Goal: Task Accomplishment & Management: Complete application form

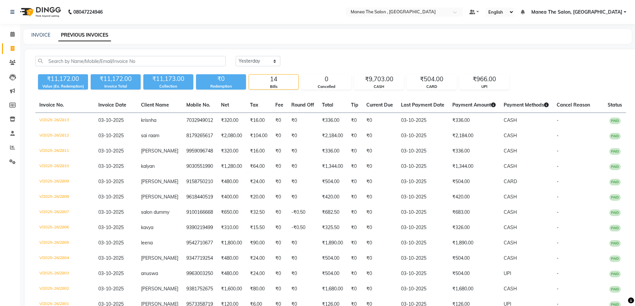
select select "yesterday"
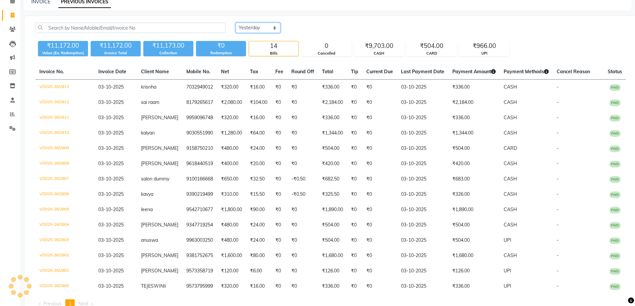
scroll to position [33, 0]
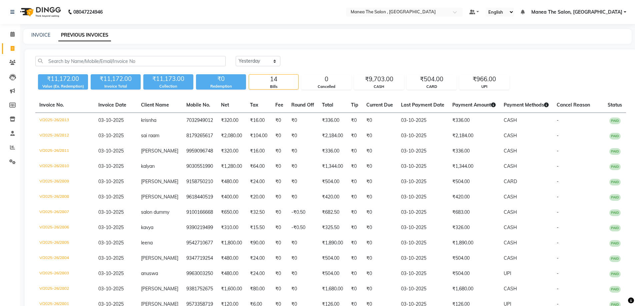
select select "yesterday"
click at [13, 35] on icon at bounding box center [12, 34] width 4 height 5
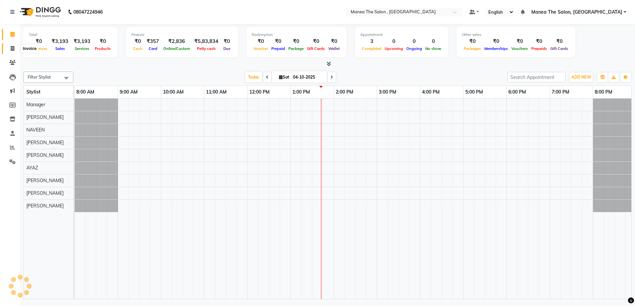
click at [11, 48] on icon at bounding box center [13, 48] width 4 height 5
select select "service"
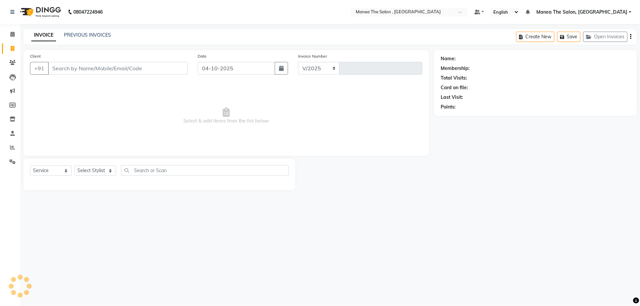
select select "7201"
type input "2817"
click at [74, 73] on input "Client" at bounding box center [118, 68] width 140 height 13
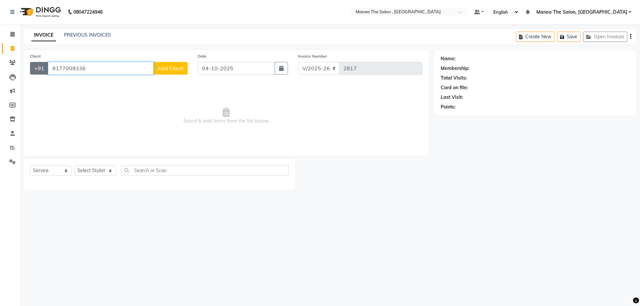
drag, startPoint x: 116, startPoint y: 66, endPoint x: 31, endPoint y: 68, distance: 85.3
click at [31, 68] on div "[PHONE_NUMBER] Add Client" at bounding box center [109, 68] width 158 height 13
click at [95, 82] on span "99898185" at bounding box center [92, 83] width 27 height 7
type input "9989818526"
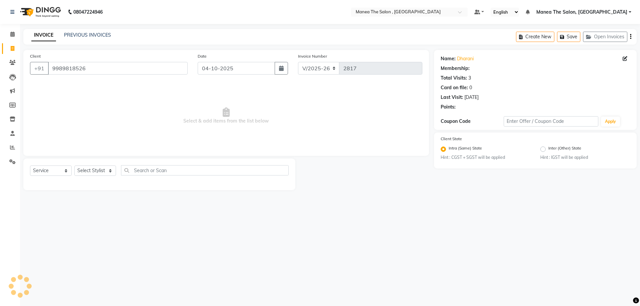
select select "1: Object"
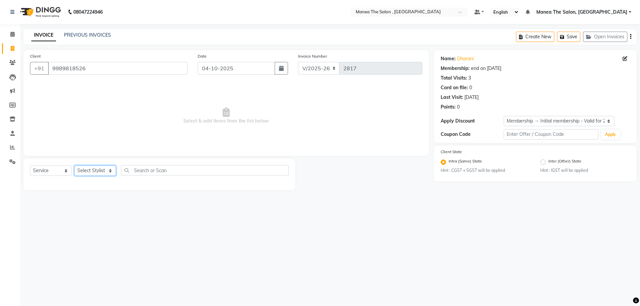
drag, startPoint x: 107, startPoint y: 171, endPoint x: 106, endPoint y: 176, distance: 4.7
click at [107, 171] on select "Select Stylist [PERSON_NAME] Manager NAVEEN [PERSON_NAME] [PERSON_NAME] [PERSON…" at bounding box center [95, 171] width 42 height 10
click at [74, 166] on select "Select Stylist [PERSON_NAME] Manager NAVEEN [PERSON_NAME] [PERSON_NAME] [PERSON…" at bounding box center [95, 171] width 42 height 10
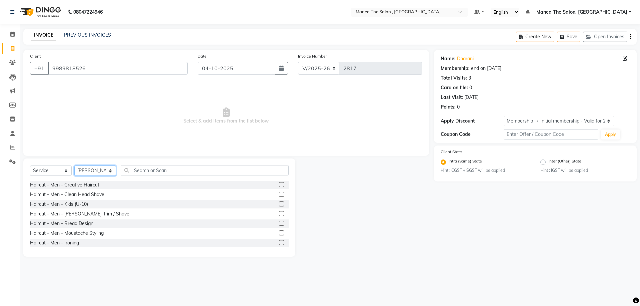
click at [108, 168] on select "Select Stylist [PERSON_NAME] Manager NAVEEN [PERSON_NAME] [PERSON_NAME] [PERSON…" at bounding box center [95, 171] width 42 height 10
select select "84418"
click at [74, 166] on select "Select Stylist [PERSON_NAME] Manager NAVEEN [PERSON_NAME] [PERSON_NAME] [PERSON…" at bounding box center [95, 171] width 42 height 10
click at [279, 205] on label at bounding box center [281, 204] width 5 height 5
click at [279, 205] on input "checkbox" at bounding box center [281, 204] width 4 height 4
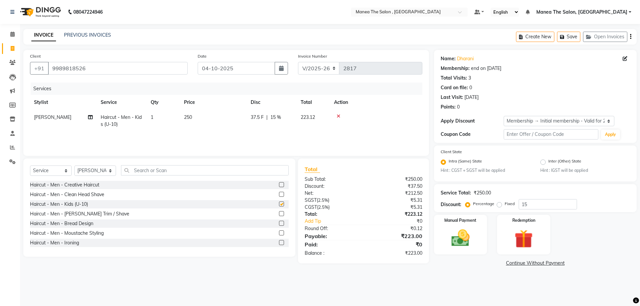
checkbox input "false"
click at [111, 170] on select "Select Stylist [PERSON_NAME] Manager NAVEEN [PERSON_NAME] [PERSON_NAME] [PERSON…" at bounding box center [95, 171] width 42 height 10
select select "93250"
click at [74, 166] on select "Select Stylist [PERSON_NAME] Manager NAVEEN [PERSON_NAME] [PERSON_NAME] [PERSON…" at bounding box center [95, 171] width 42 height 10
click at [279, 183] on label at bounding box center [281, 184] width 5 height 5
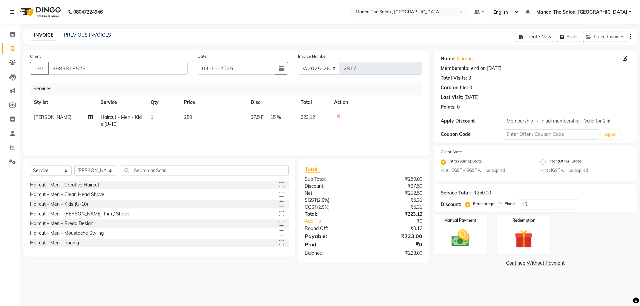
click at [279, 183] on input "checkbox" at bounding box center [281, 185] width 4 height 4
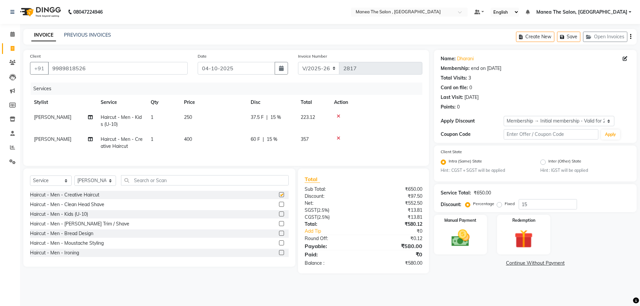
checkbox input "false"
click at [279, 226] on label at bounding box center [281, 223] width 5 height 5
click at [279, 226] on input "checkbox" at bounding box center [281, 224] width 4 height 4
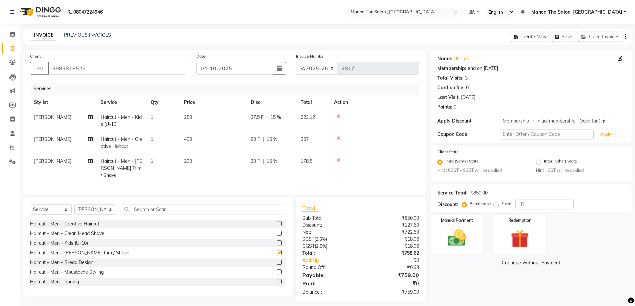
checkbox input "false"
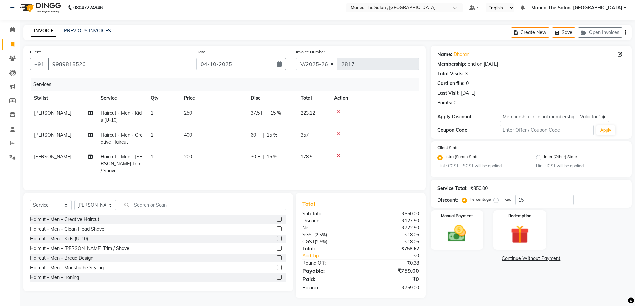
click at [238, 302] on html "08047224946 Select Location × Manea The Salon , Kondapur Default Panel My Panel…" at bounding box center [317, 149] width 635 height 306
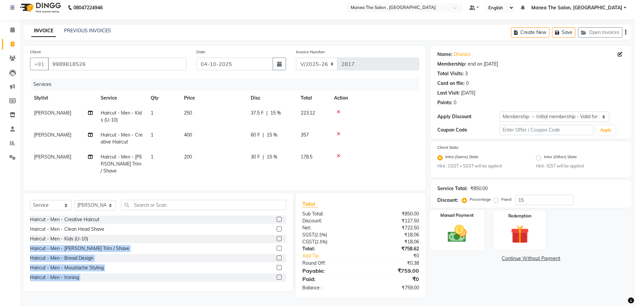
click at [463, 223] on img at bounding box center [457, 234] width 31 height 22
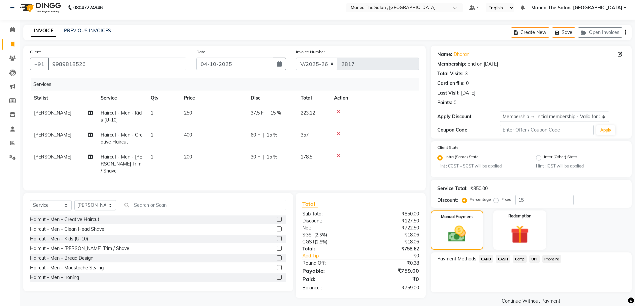
click at [503, 259] on span "CASH" at bounding box center [503, 259] width 14 height 8
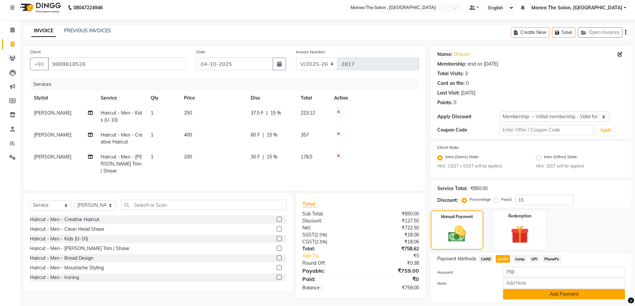
click at [522, 297] on button "Add Payment" at bounding box center [564, 294] width 122 height 10
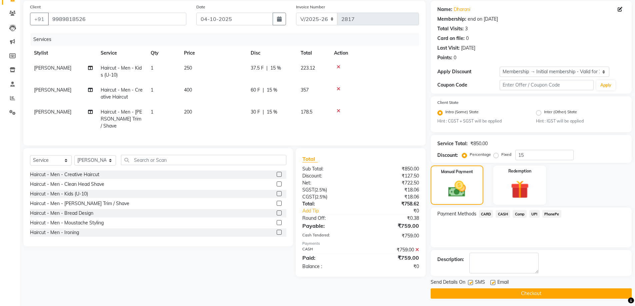
scroll to position [52, 0]
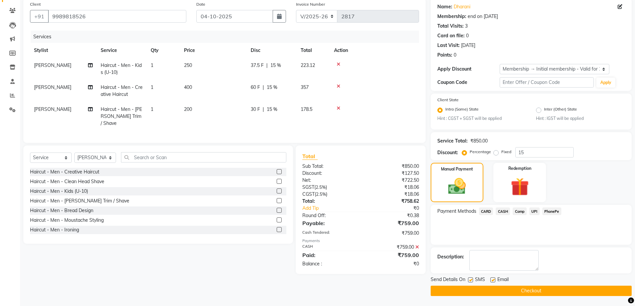
click at [521, 291] on button "Checkout" at bounding box center [531, 291] width 201 height 10
